Goal: Find contact information: Find contact information

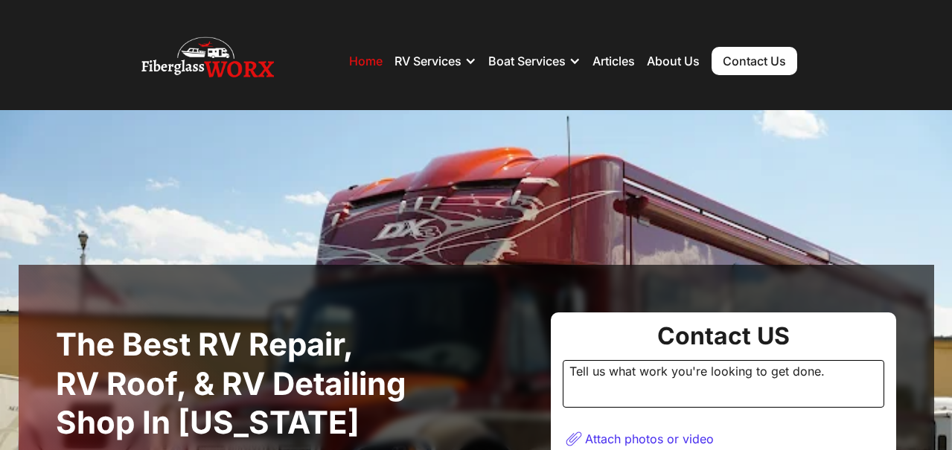
click at [744, 60] on link "Contact Us" at bounding box center [755, 61] width 86 height 28
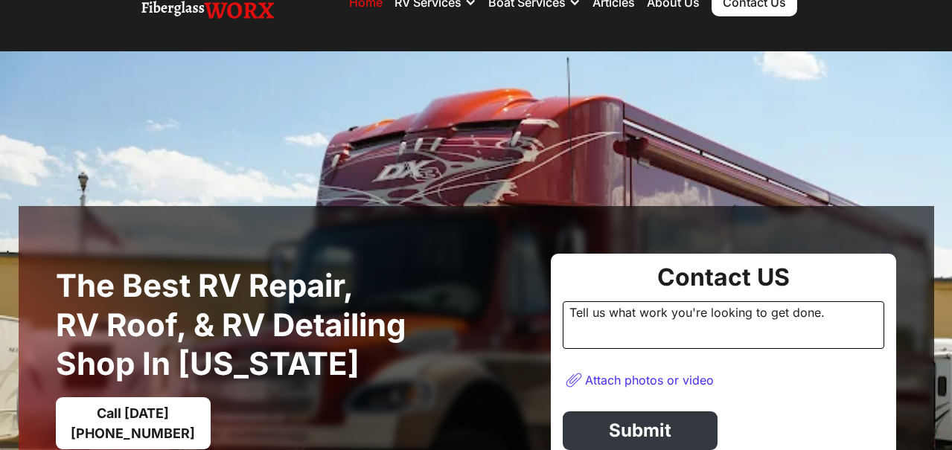
scroll to position [89, 0]
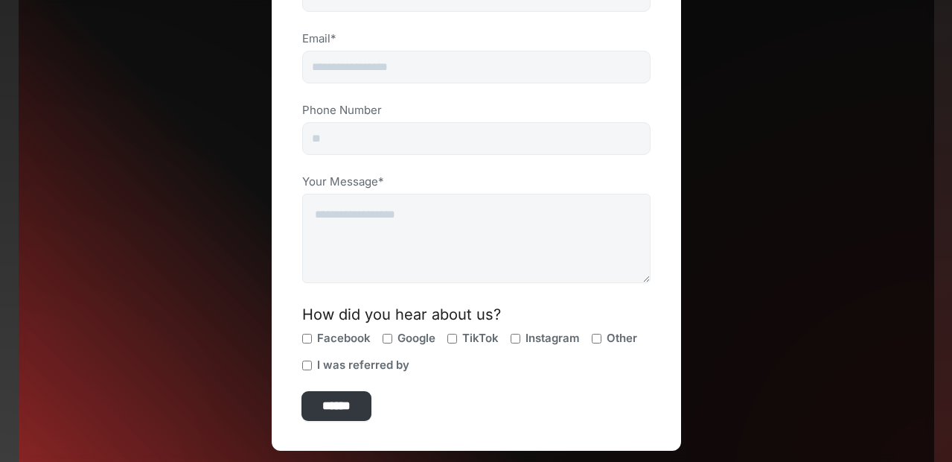
scroll to position [625, 0]
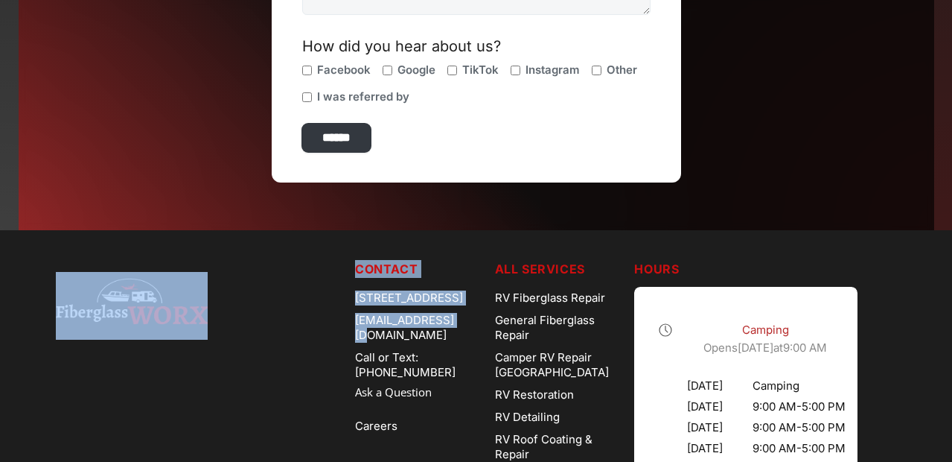
drag, startPoint x: 342, startPoint y: 338, endPoint x: 439, endPoint y: 338, distance: 97.5
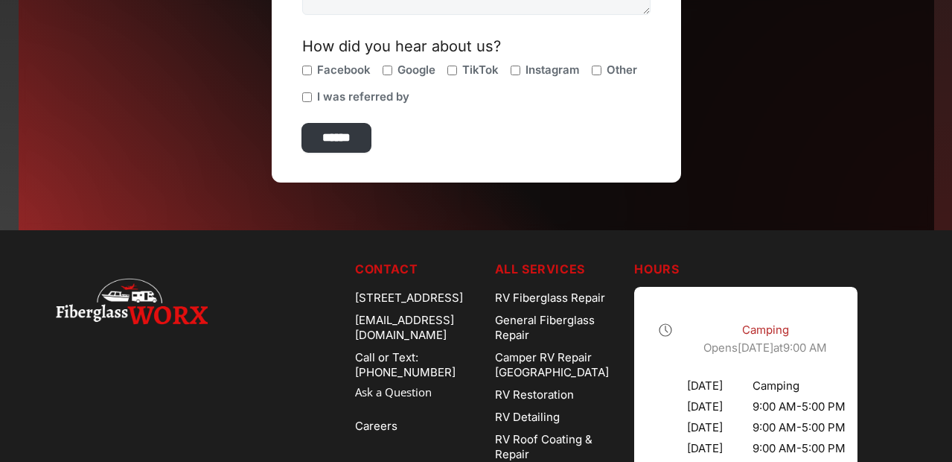
click at [446, 333] on div "[EMAIL_ADDRESS][DOMAIN_NAME]" at bounding box center [419, 327] width 128 height 37
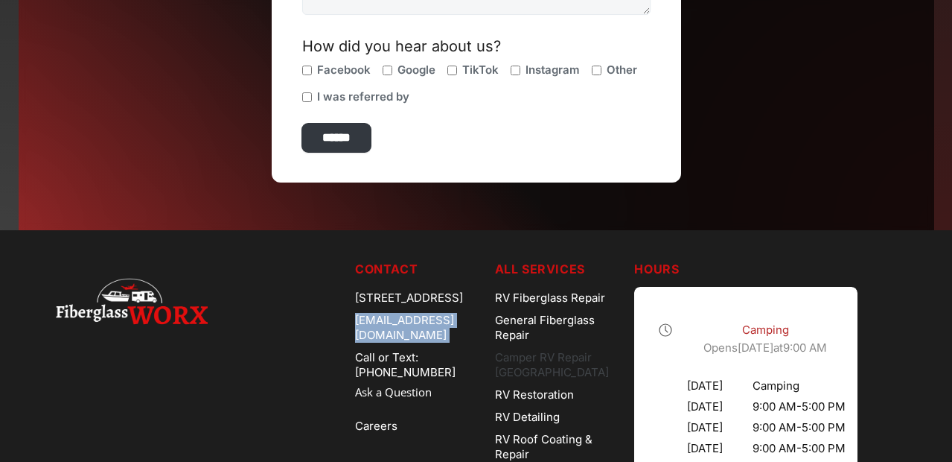
copy div "[EMAIL_ADDRESS][DOMAIN_NAME]"
